Goal: Information Seeking & Learning: Check status

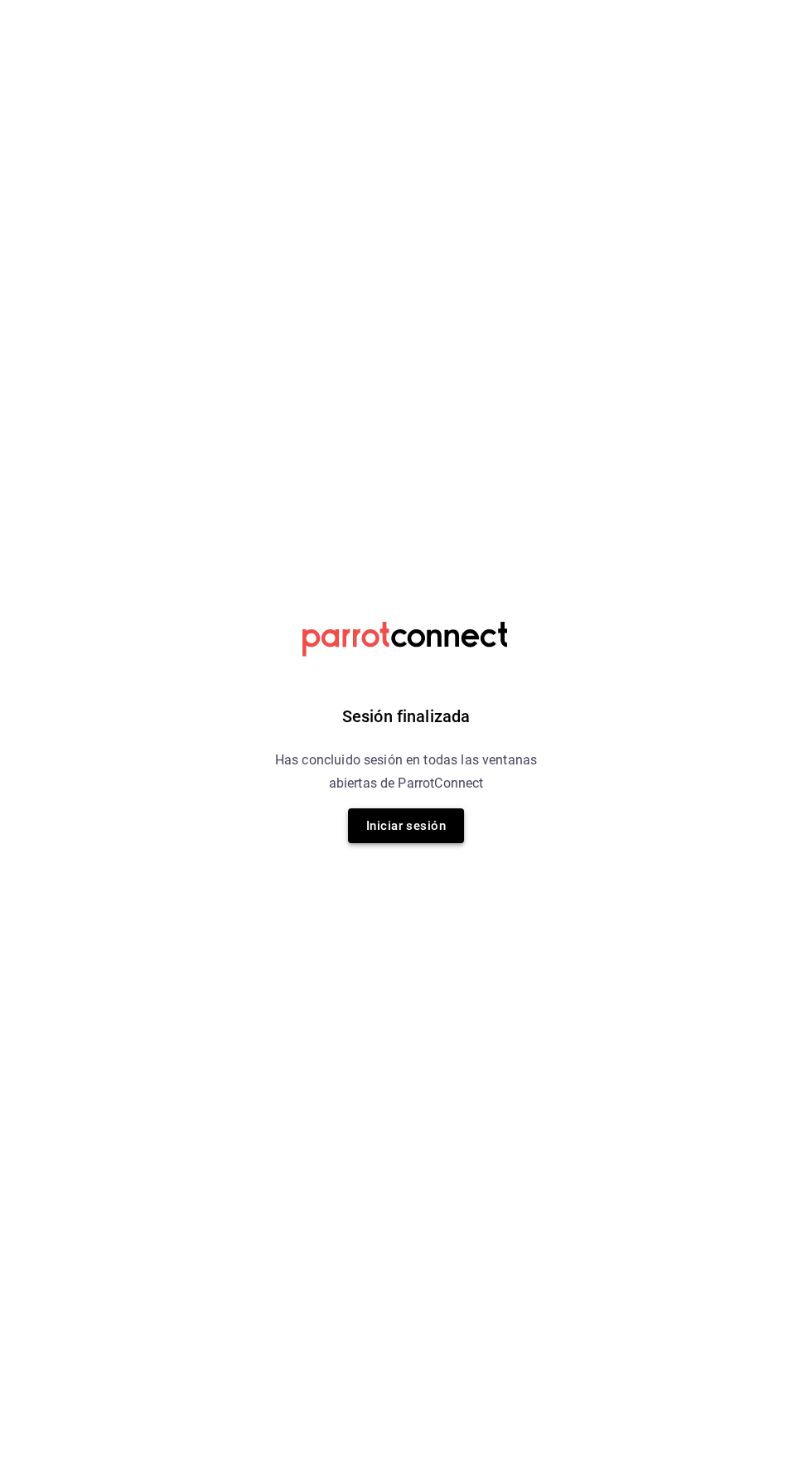
click at [424, 826] on button "Iniciar sesión" at bounding box center [406, 826] width 116 height 35
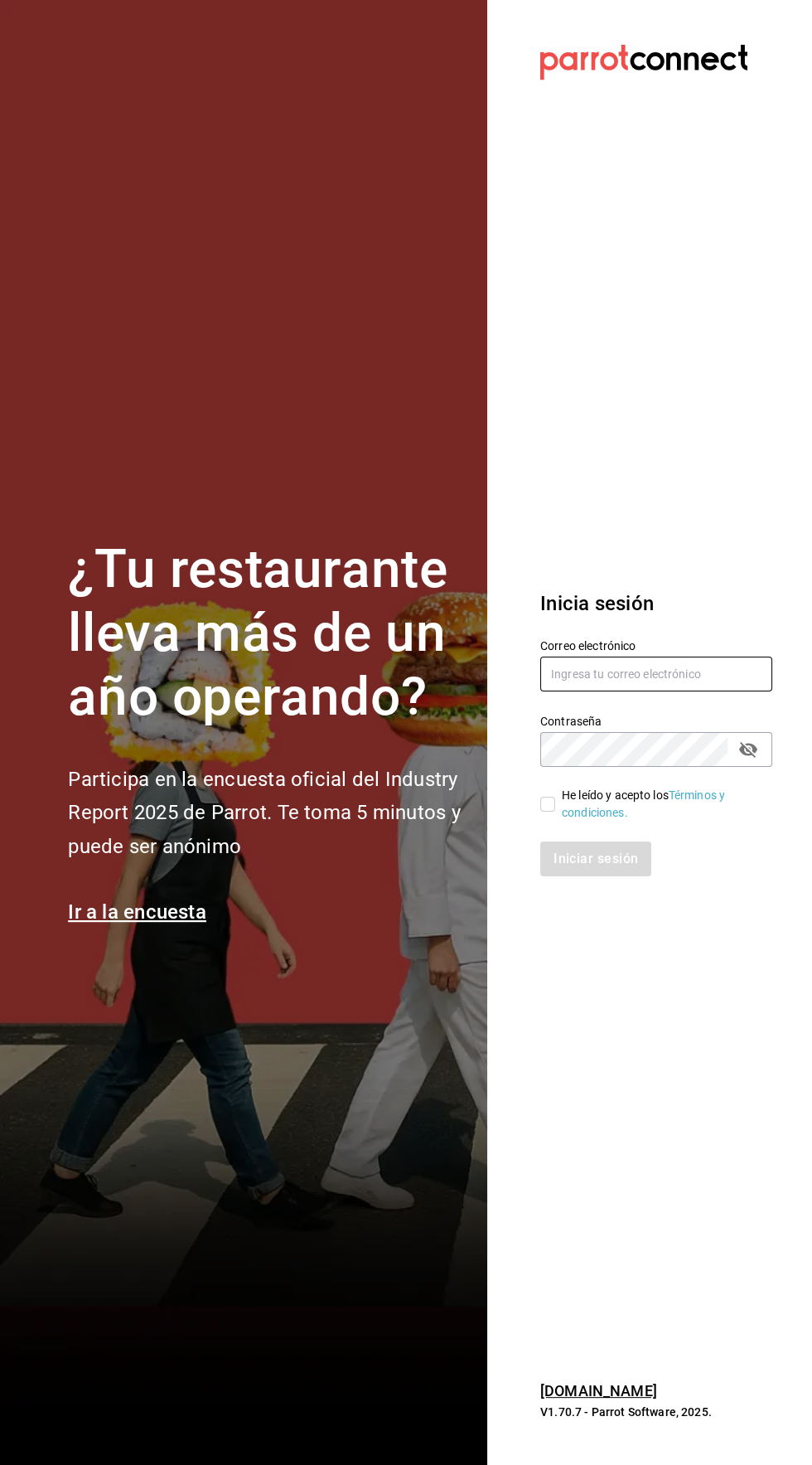
click at [655, 692] on input "text" at bounding box center [656, 674] width 232 height 35
type input "[EMAIL_ADDRESS][DOMAIN_NAME]"
click at [547, 811] on input "He leído y acepto los Términos y condiciones." at bounding box center [548, 804] width 15 height 15
checkbox input "true"
click at [604, 876] on button "Iniciar sesión" at bounding box center [597, 859] width 112 height 35
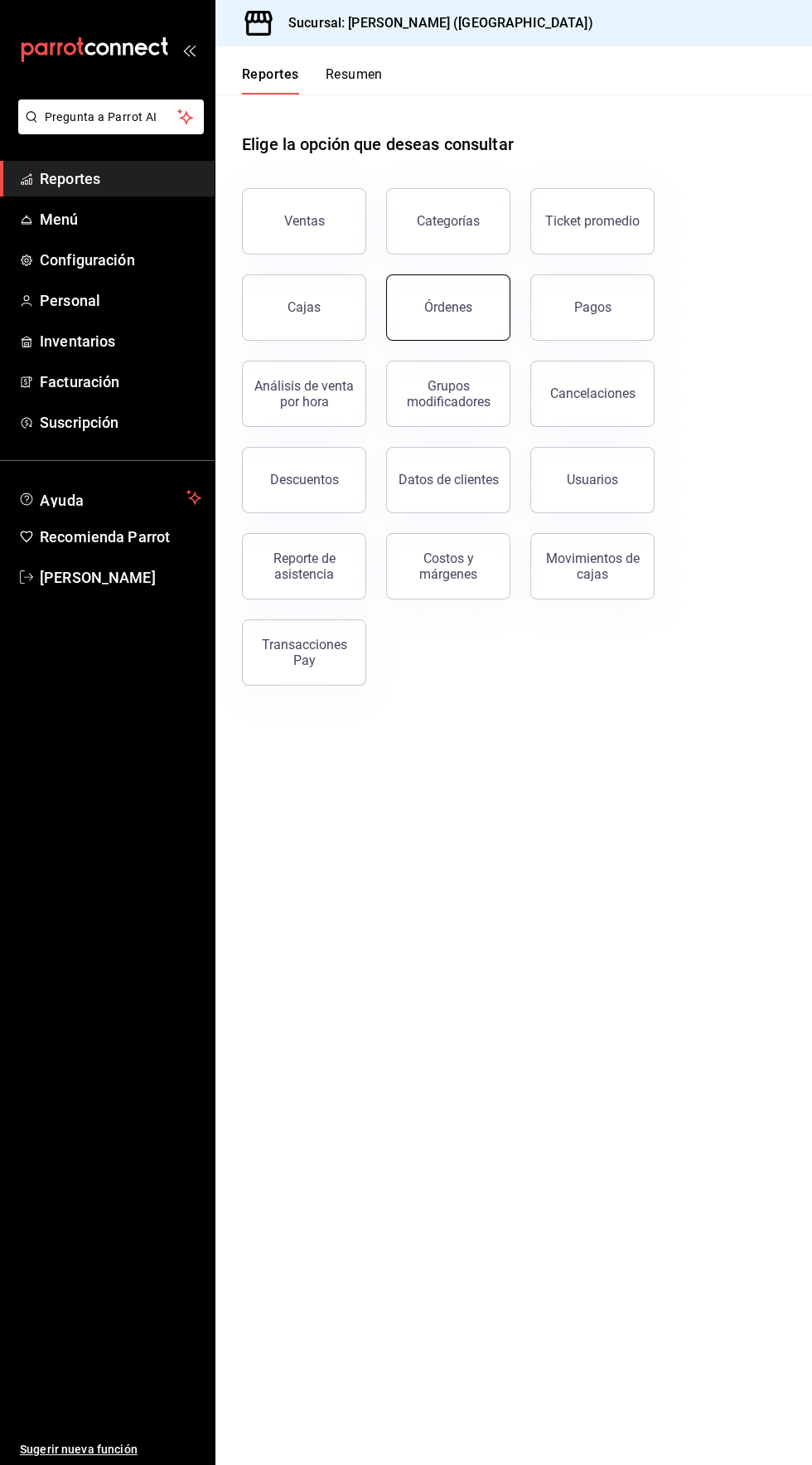
click at [485, 315] on button "Órdenes" at bounding box center [447, 308] width 124 height 66
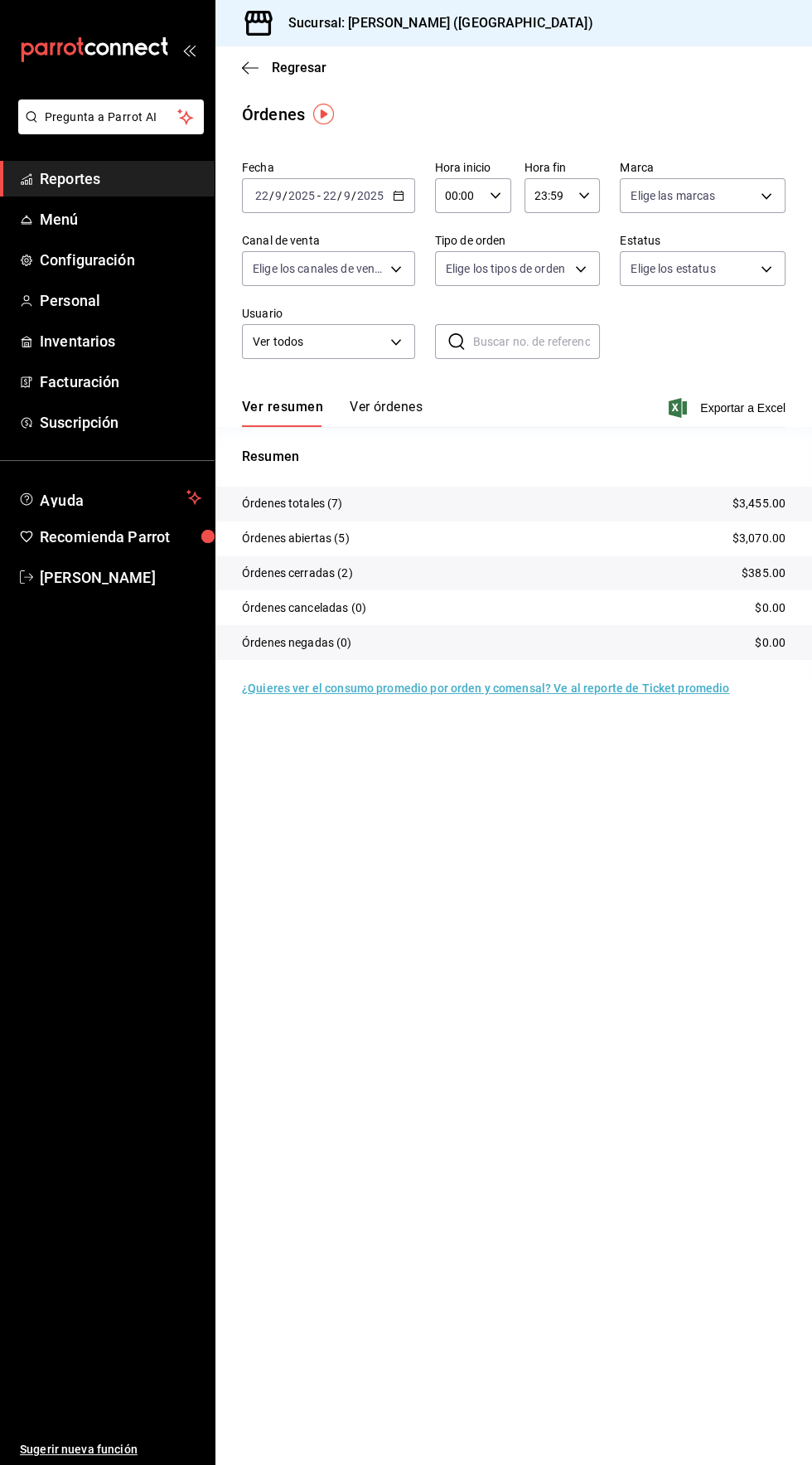
click at [493, 195] on icon "button" at bounding box center [495, 195] width 12 height 12
click at [450, 326] on div "04" at bounding box center [452, 306] width 38 height 40
click at [453, 312] on span "04" at bounding box center [452, 306] width 12 height 13
type input "04:00"
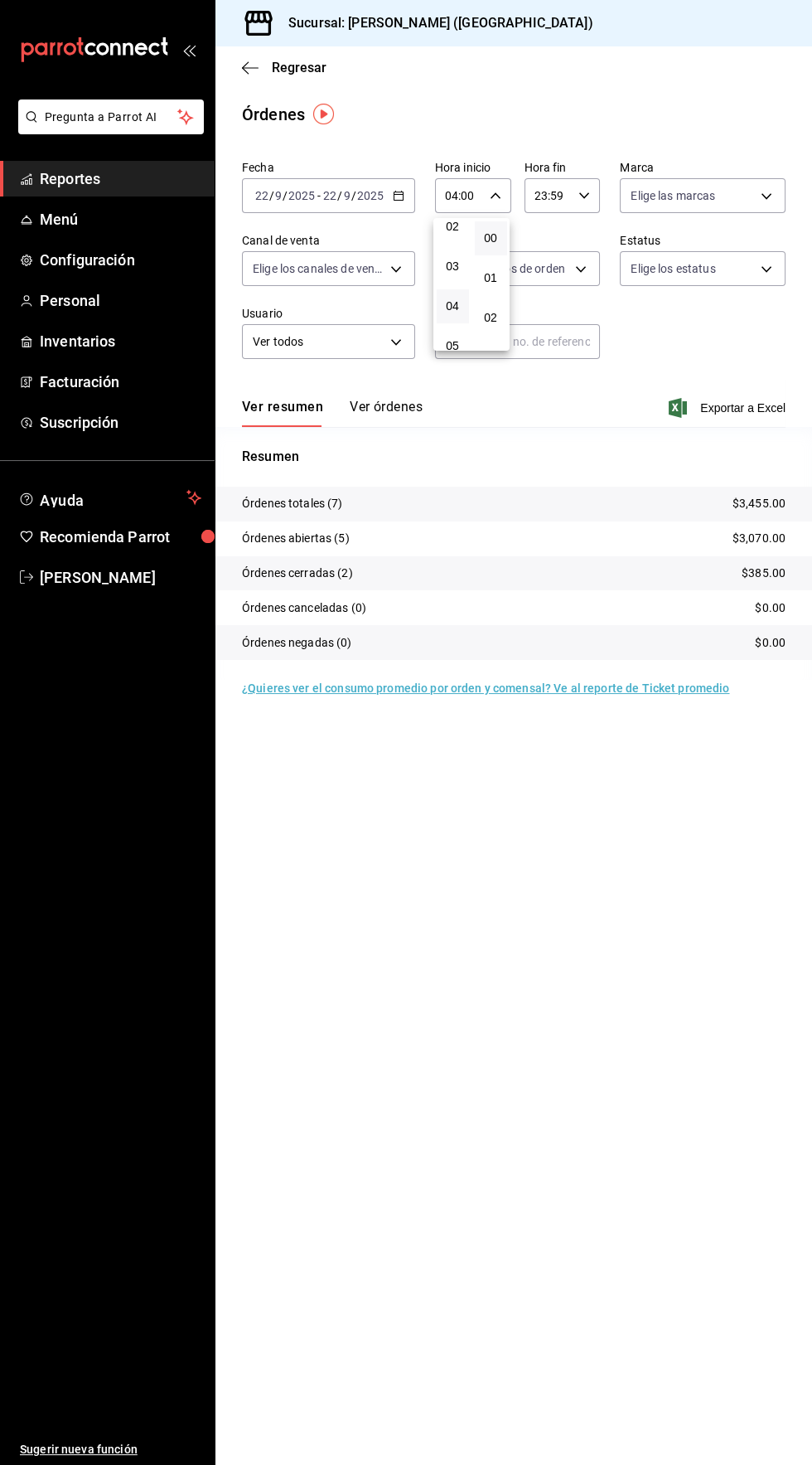
click at [728, 89] on div at bounding box center [406, 732] width 812 height 1465
